Goal: Transaction & Acquisition: Purchase product/service

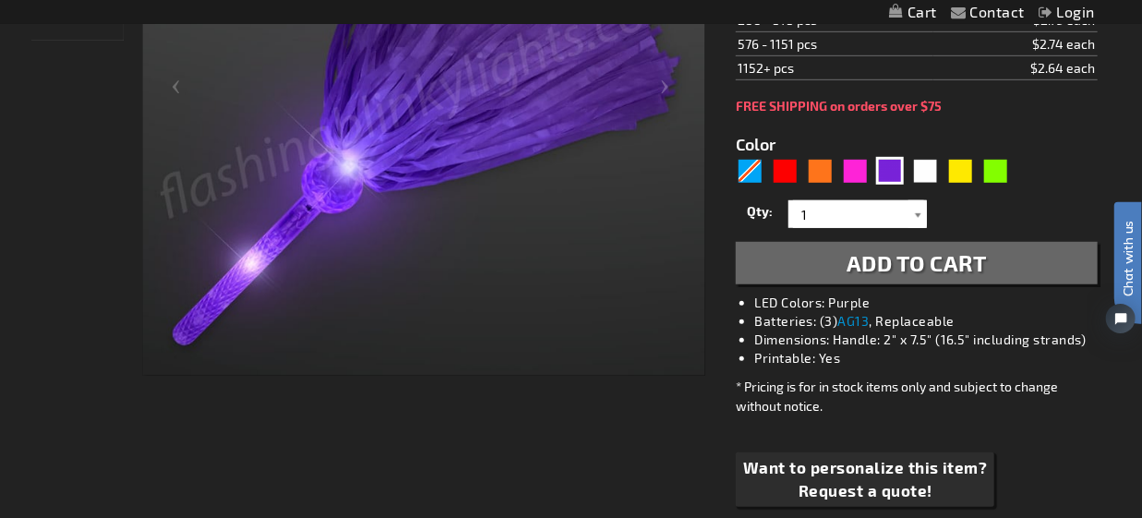
click at [918, 215] on div at bounding box center [917, 214] width 18 height 28
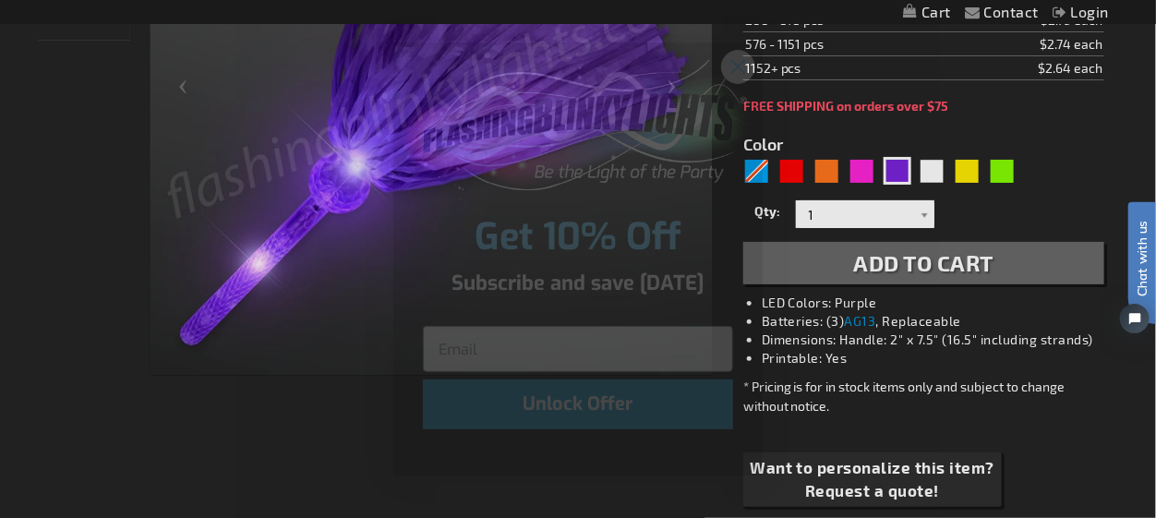
click at [741, 63] on icon "Close dialog" at bounding box center [738, 67] width 13 height 13
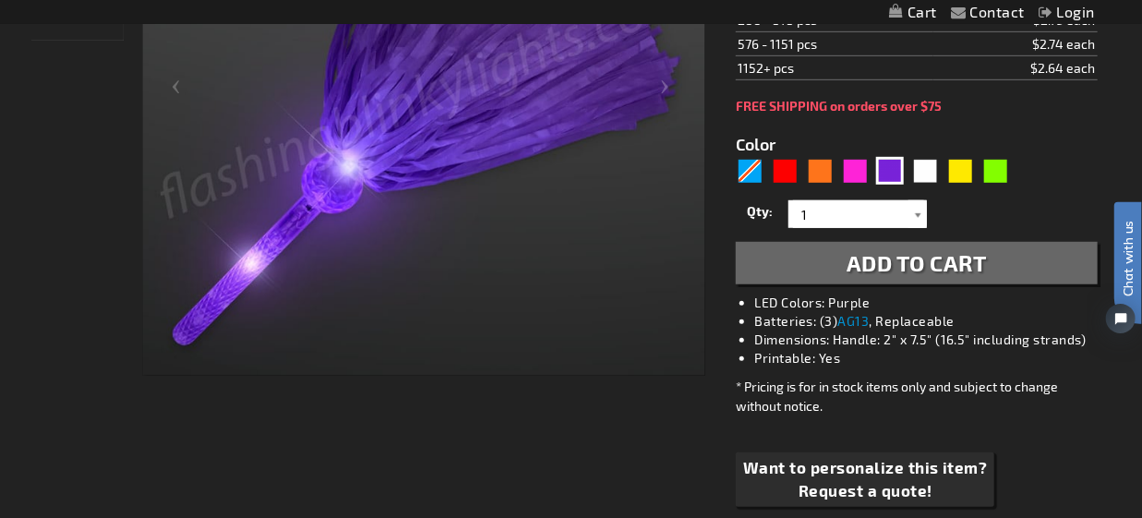
click at [916, 213] on div at bounding box center [917, 214] width 18 height 28
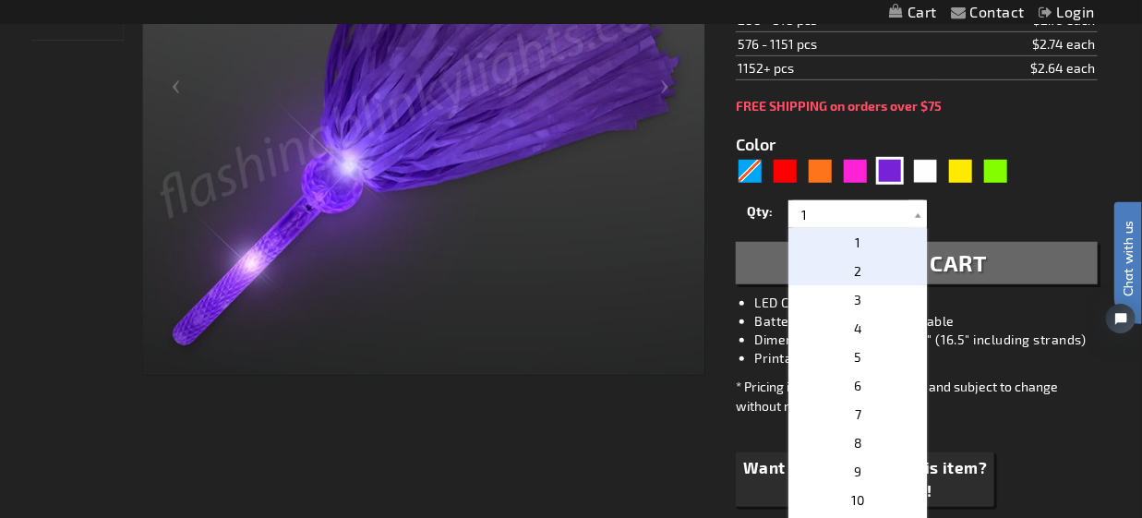
click at [857, 272] on p "2" at bounding box center [857, 271] width 138 height 29
type input "2"
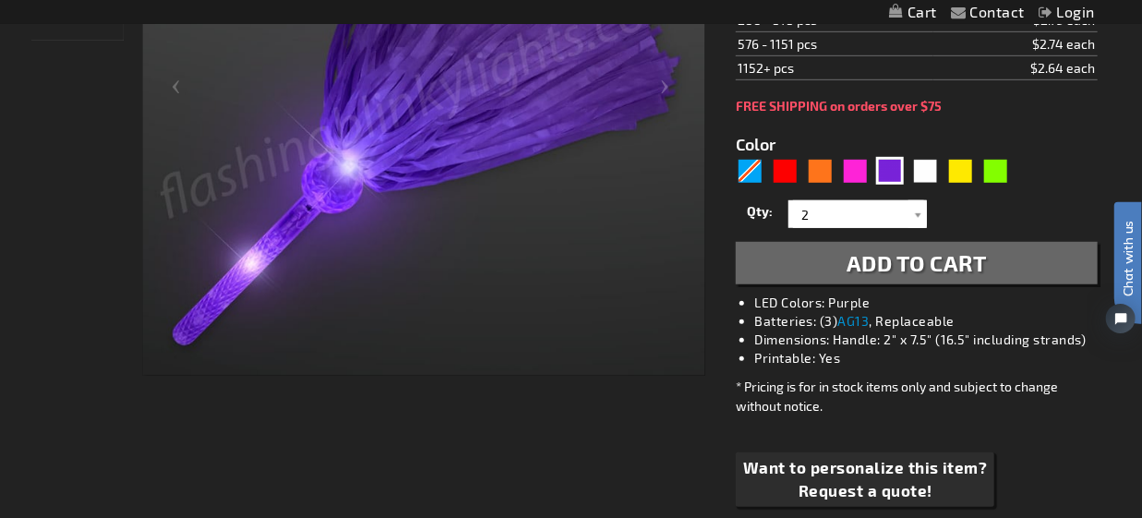
click at [870, 265] on span "Add to Cart" at bounding box center [917, 262] width 140 height 27
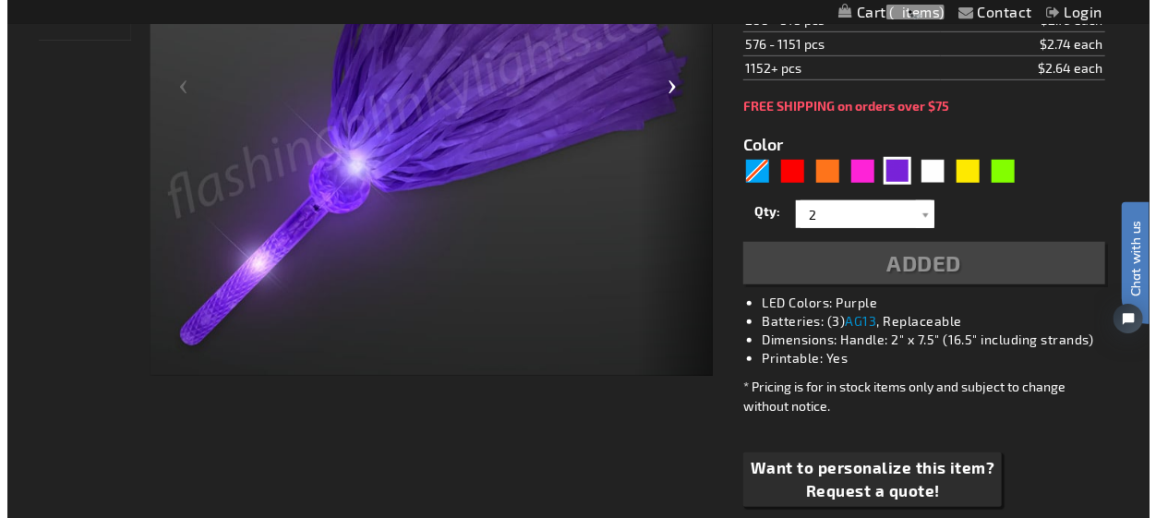
scroll to position [503, 0]
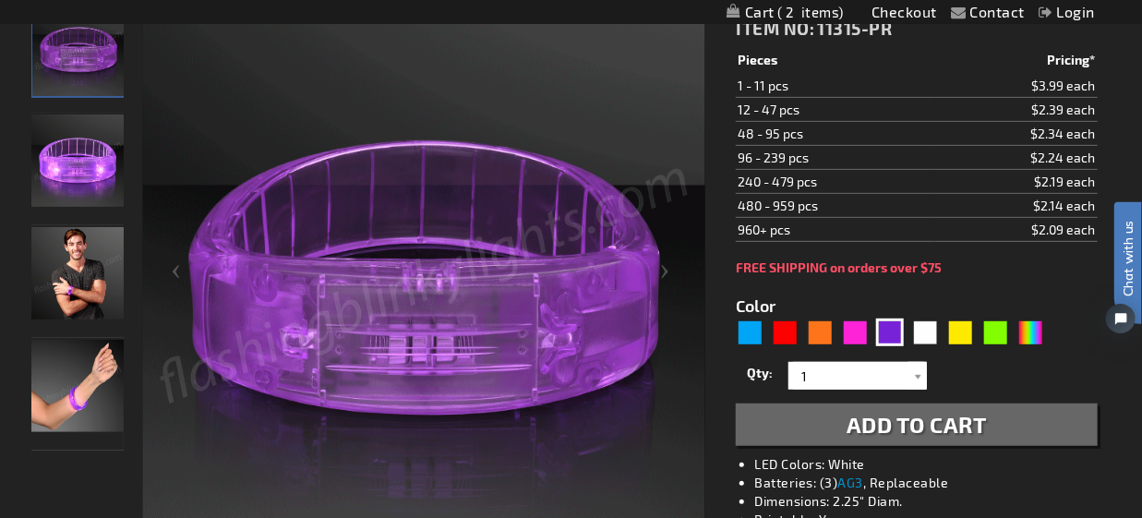
click at [822, 431] on button "Add to Cart" at bounding box center [916, 424] width 361 height 42
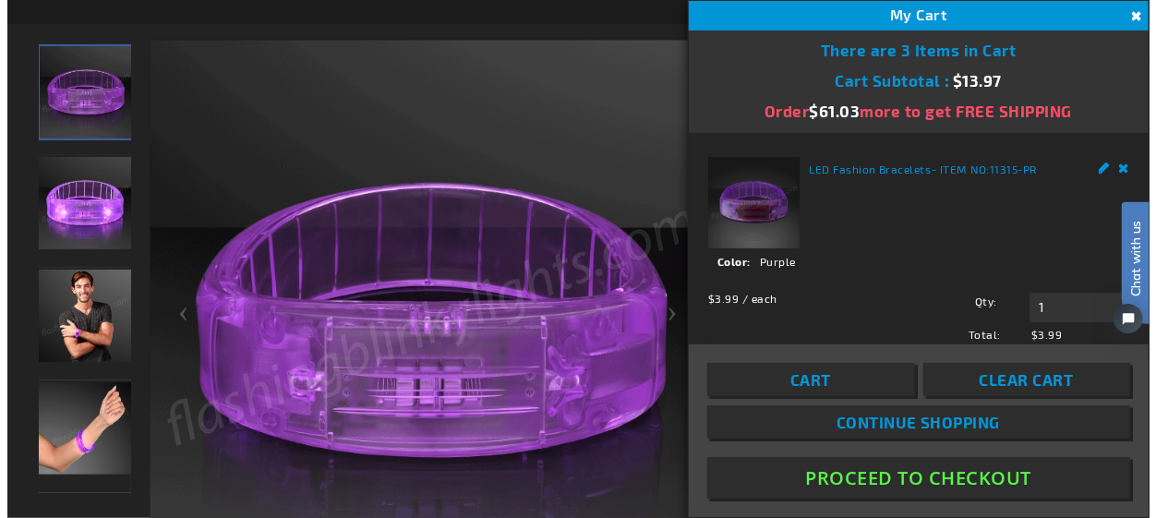
scroll to position [318, 0]
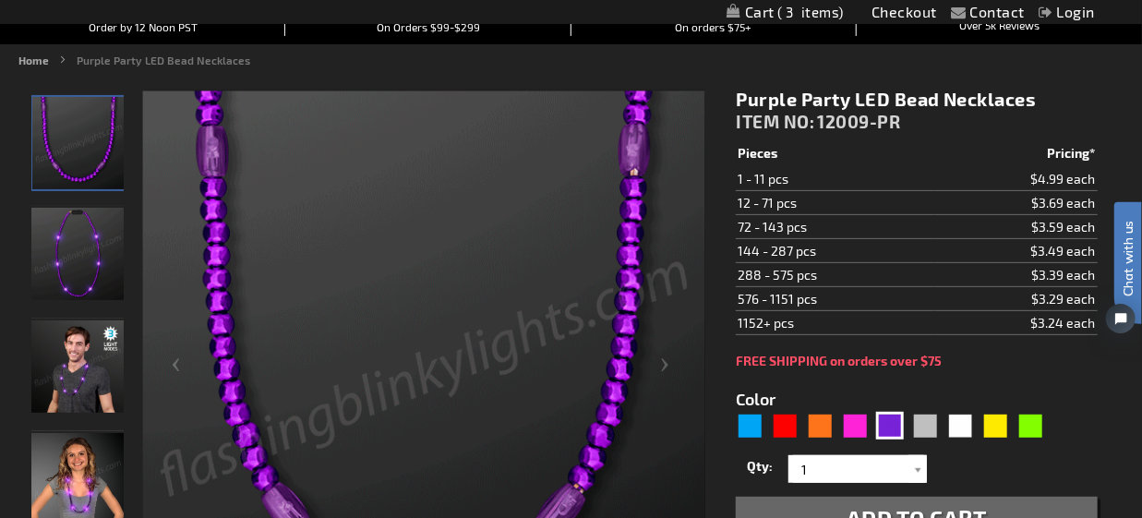
scroll to position [462, 0]
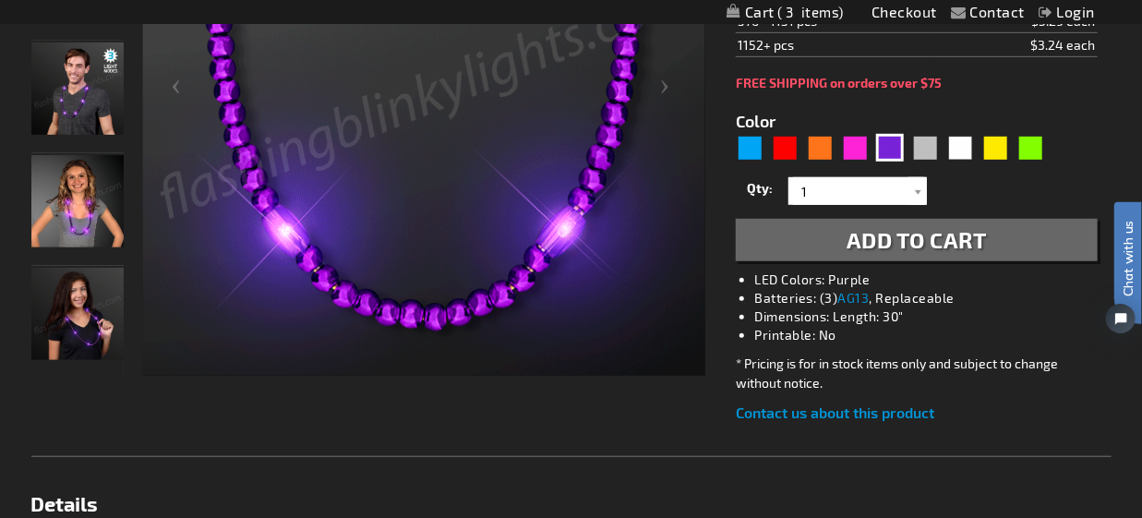
click at [875, 233] on span "Add to Cart" at bounding box center [917, 239] width 140 height 27
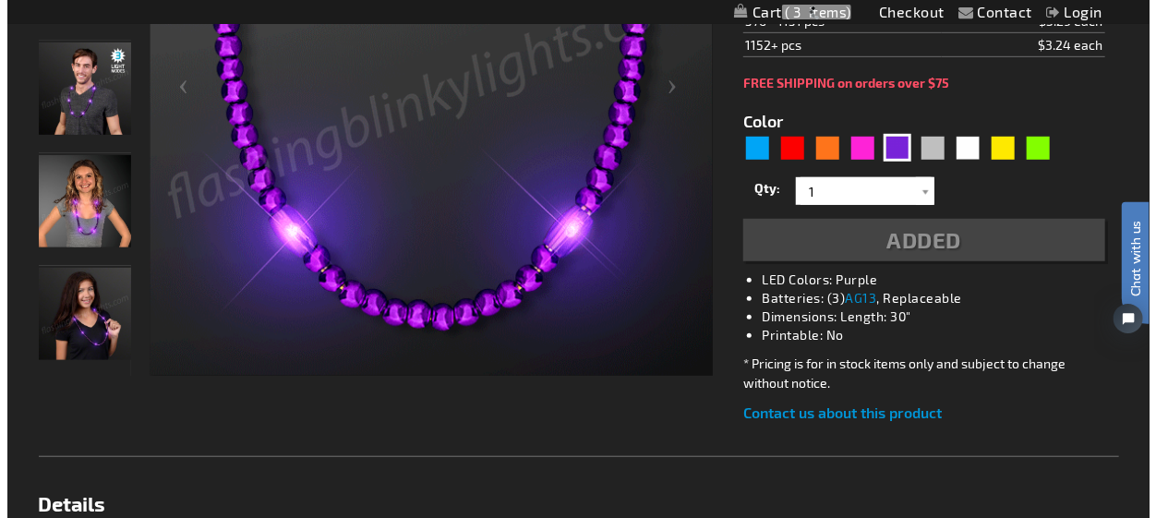
scroll to position [503, 0]
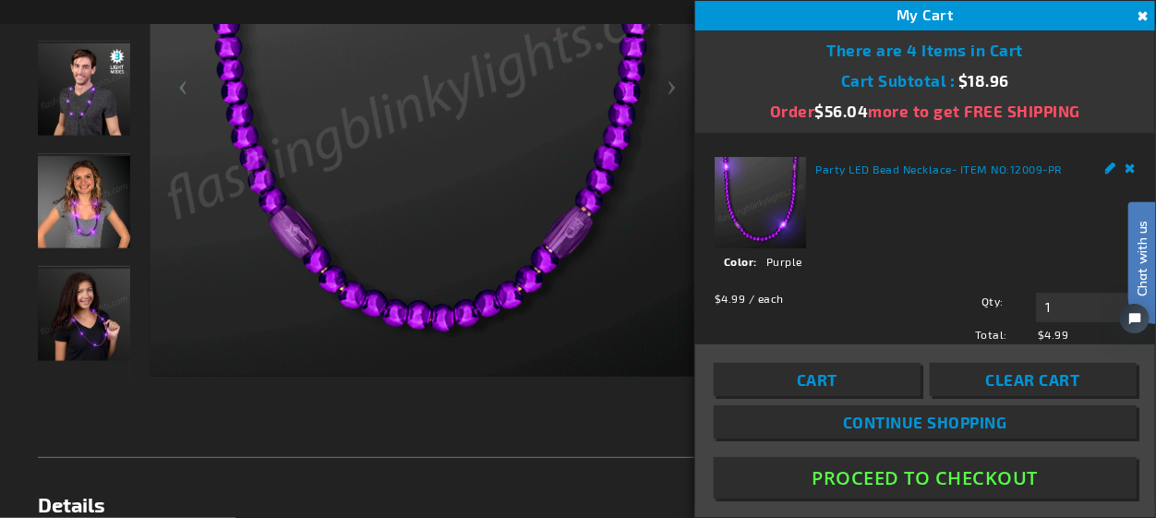
click at [810, 383] on span "Cart" at bounding box center [817, 379] width 41 height 18
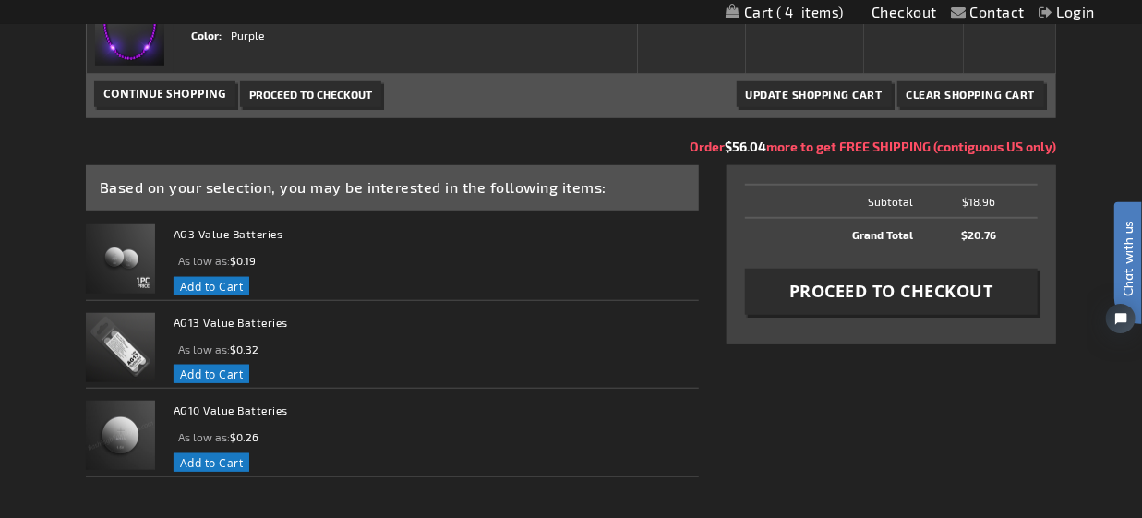
scroll to position [553, 0]
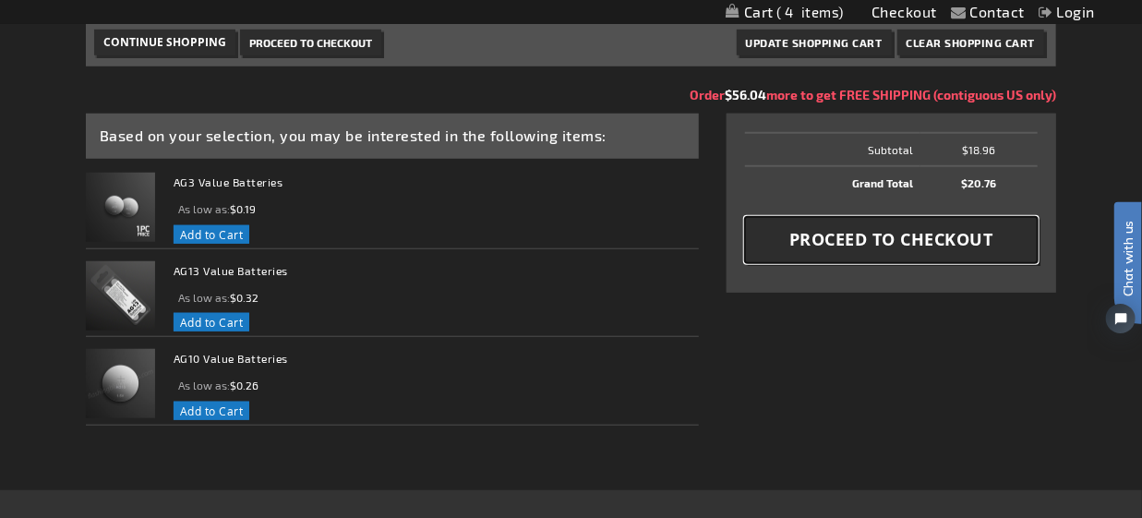
click at [883, 236] on span "Proceed to Checkout" at bounding box center [891, 239] width 204 height 23
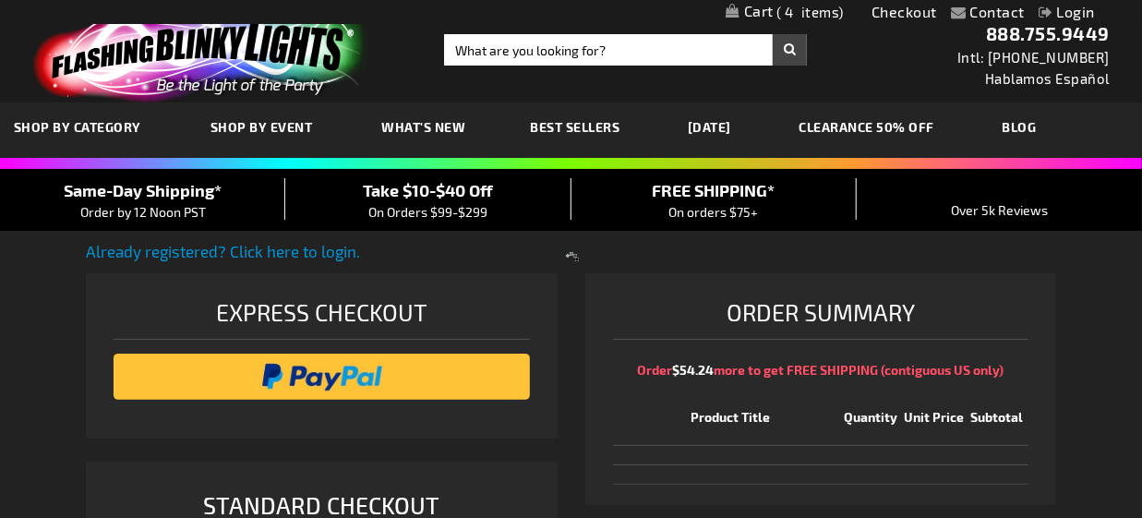
select select "US"
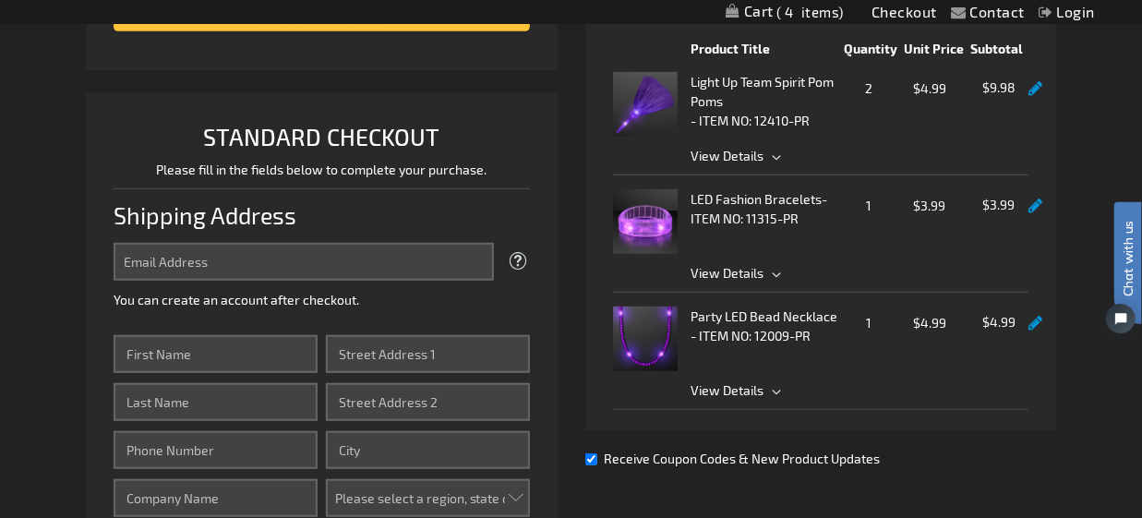
scroll to position [462, 0]
